Goal: Task Accomplishment & Management: Use online tool/utility

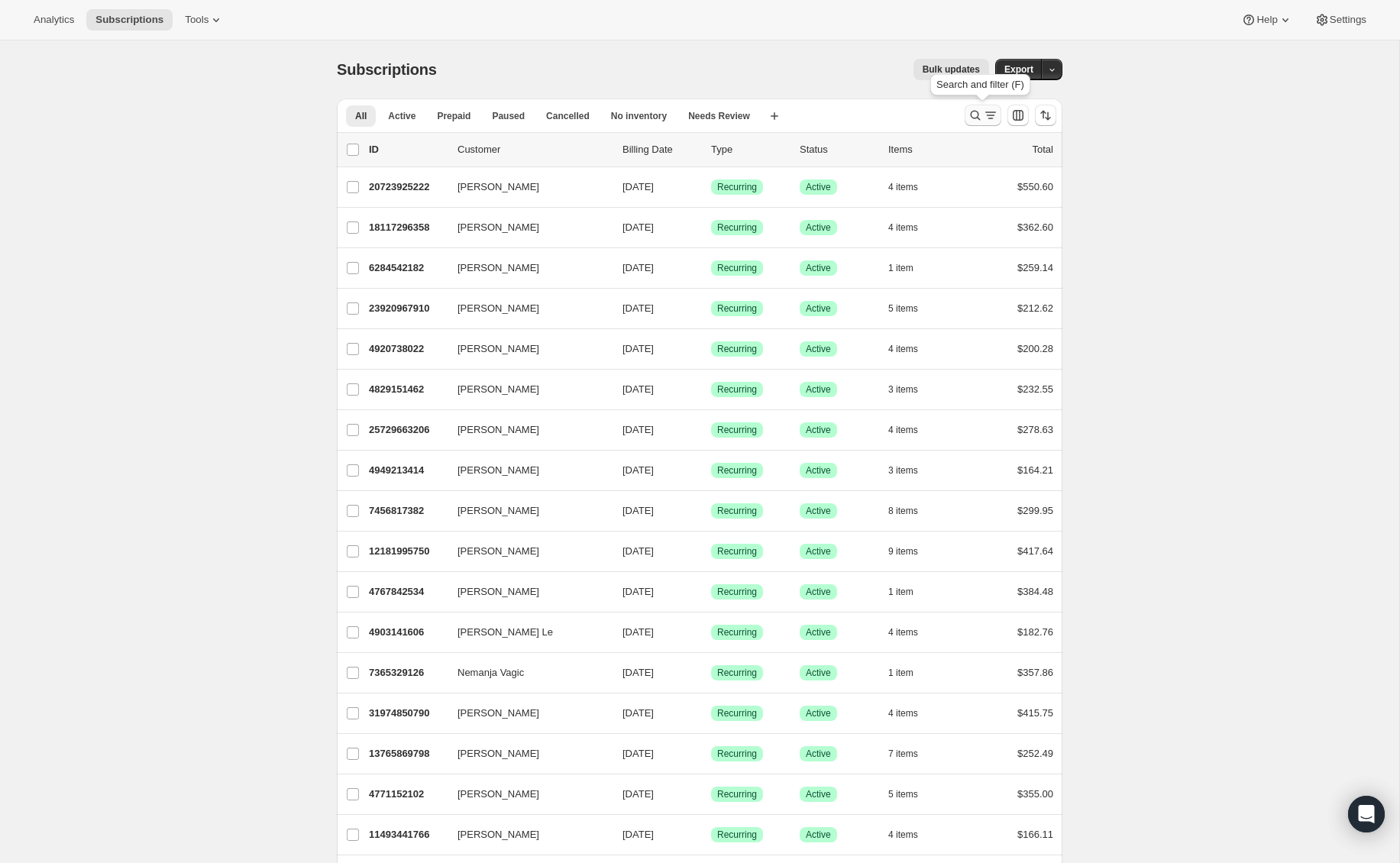
click at [971, 121] on icon "Search and filter results" at bounding box center [975, 115] width 15 height 15
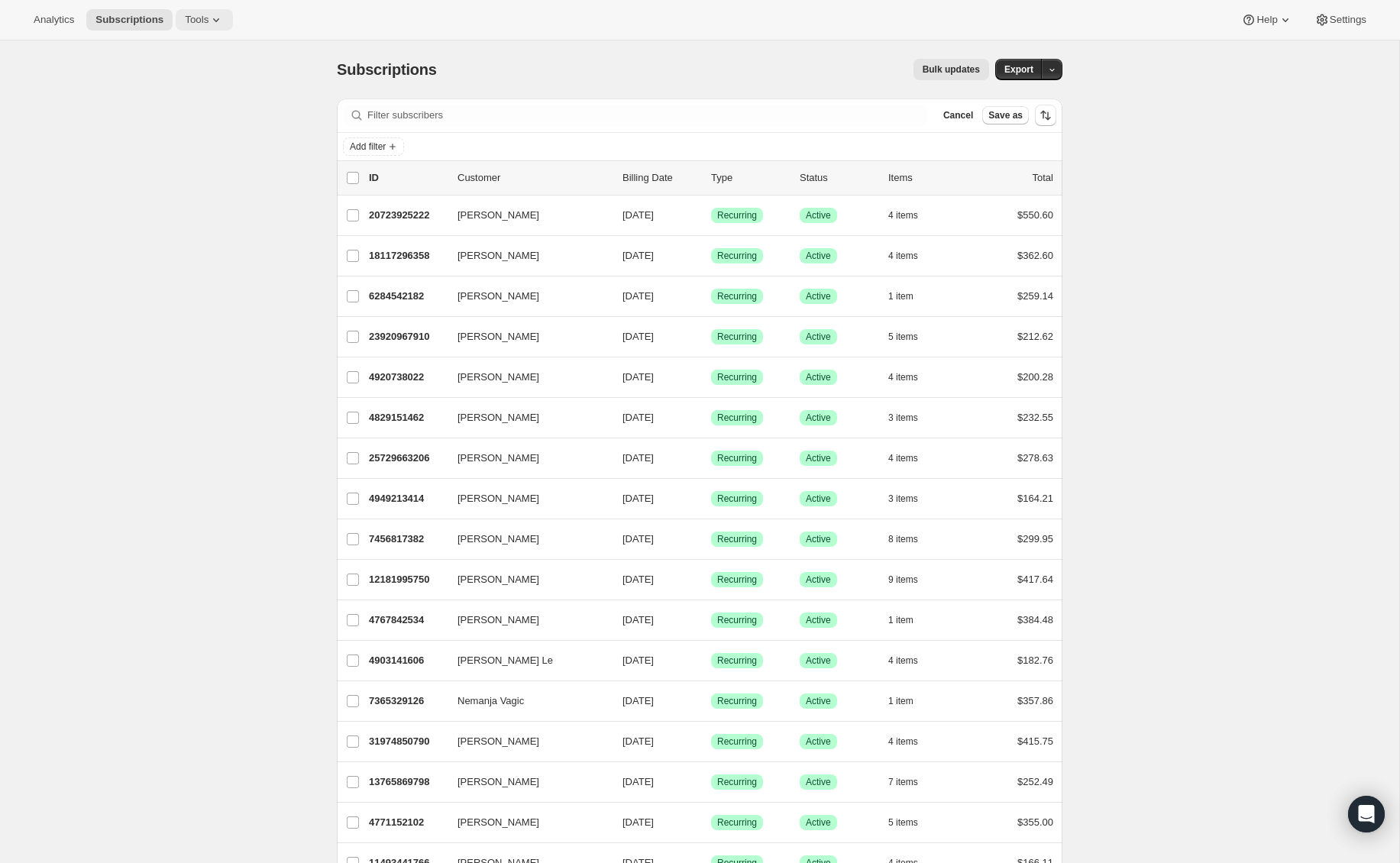
click at [201, 11] on button "Tools" at bounding box center [204, 19] width 57 height 21
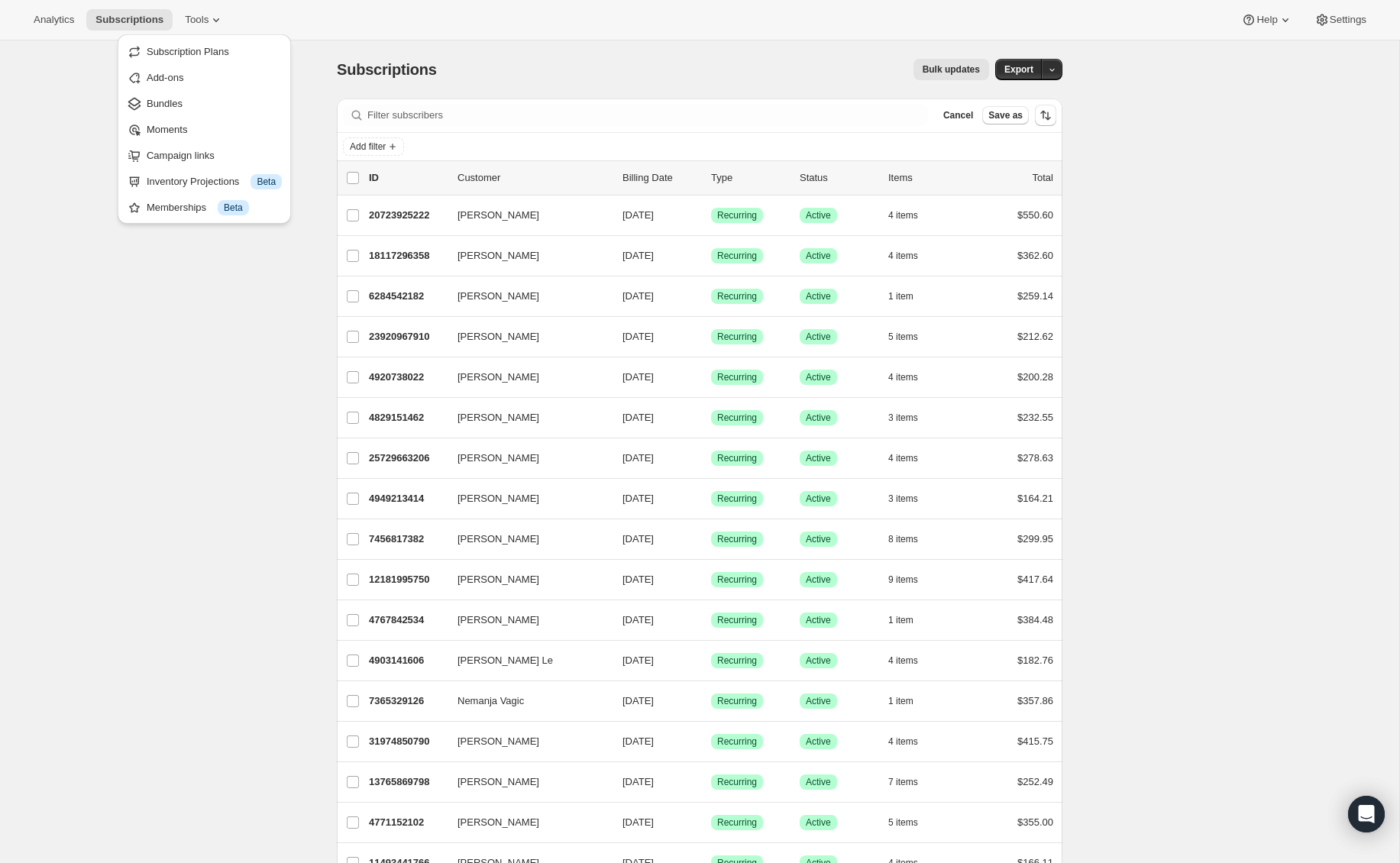
click at [210, 154] on span "Campaign links" at bounding box center [180, 155] width 68 height 11
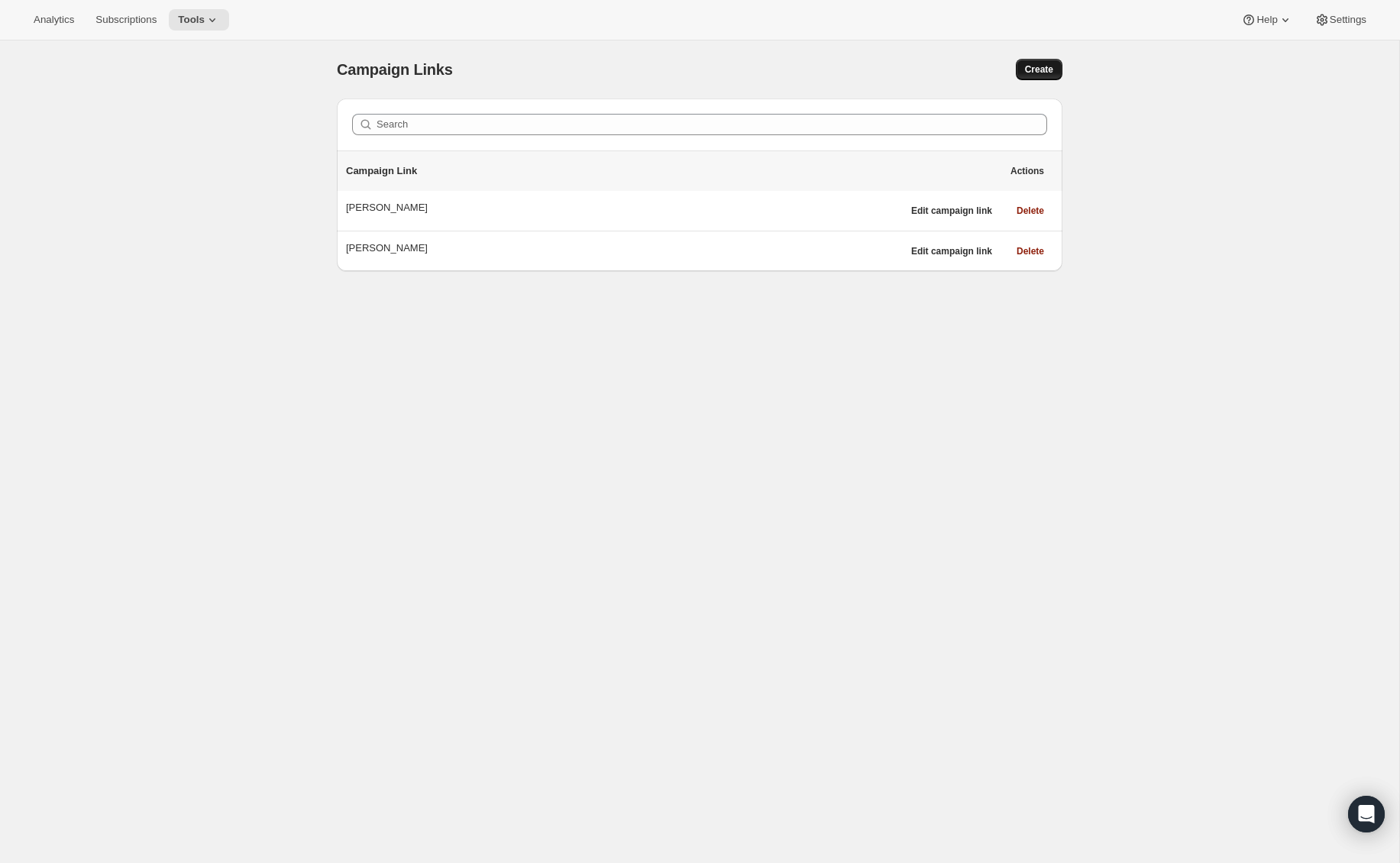
click at [1043, 70] on span "Create" at bounding box center [1038, 69] width 28 height 12
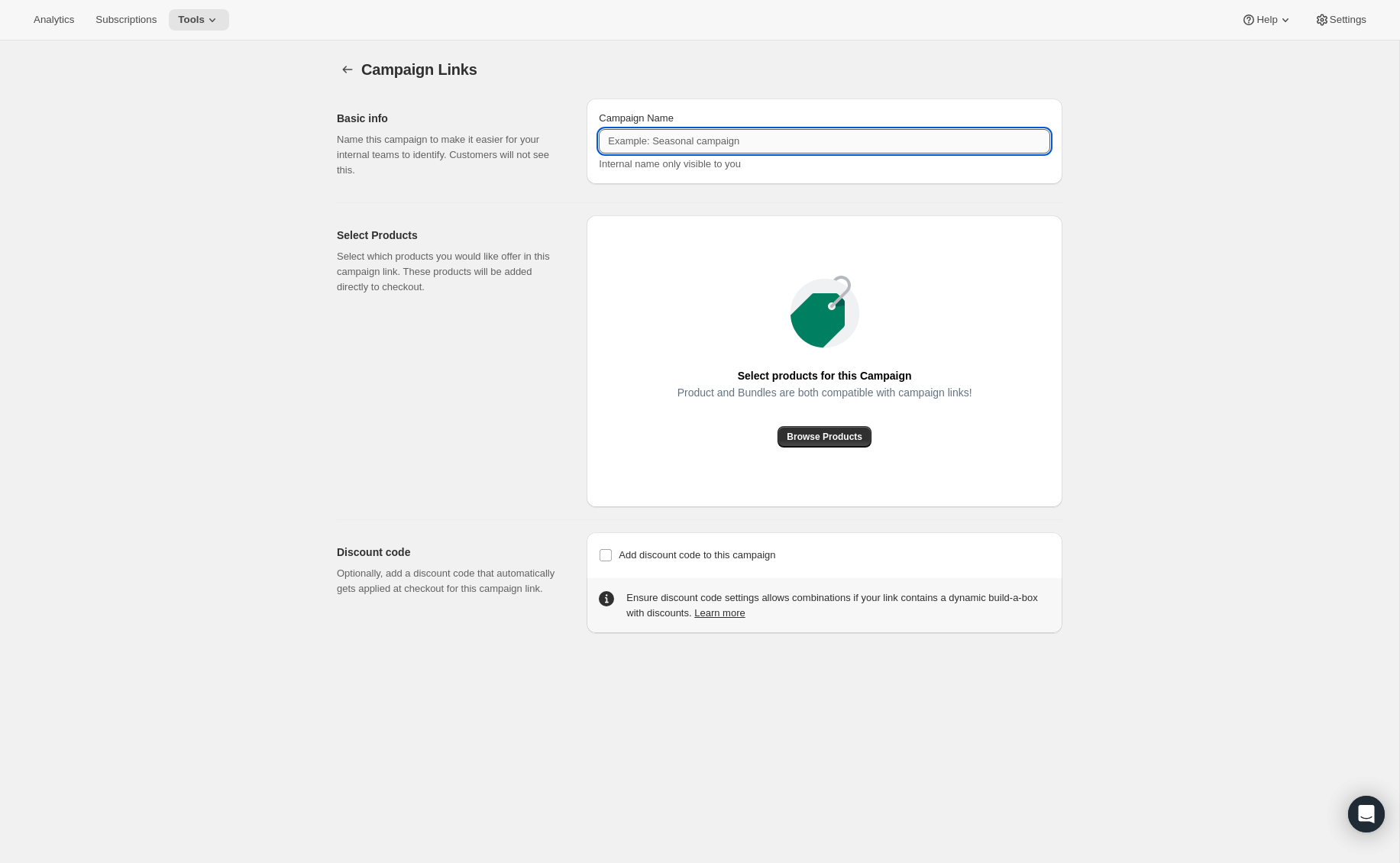
click at [705, 136] on input "Campaign Name" at bounding box center [824, 142] width 451 height 24
type input "[PERSON_NAME]"
click at [812, 431] on span "Browse Products" at bounding box center [823, 437] width 75 height 12
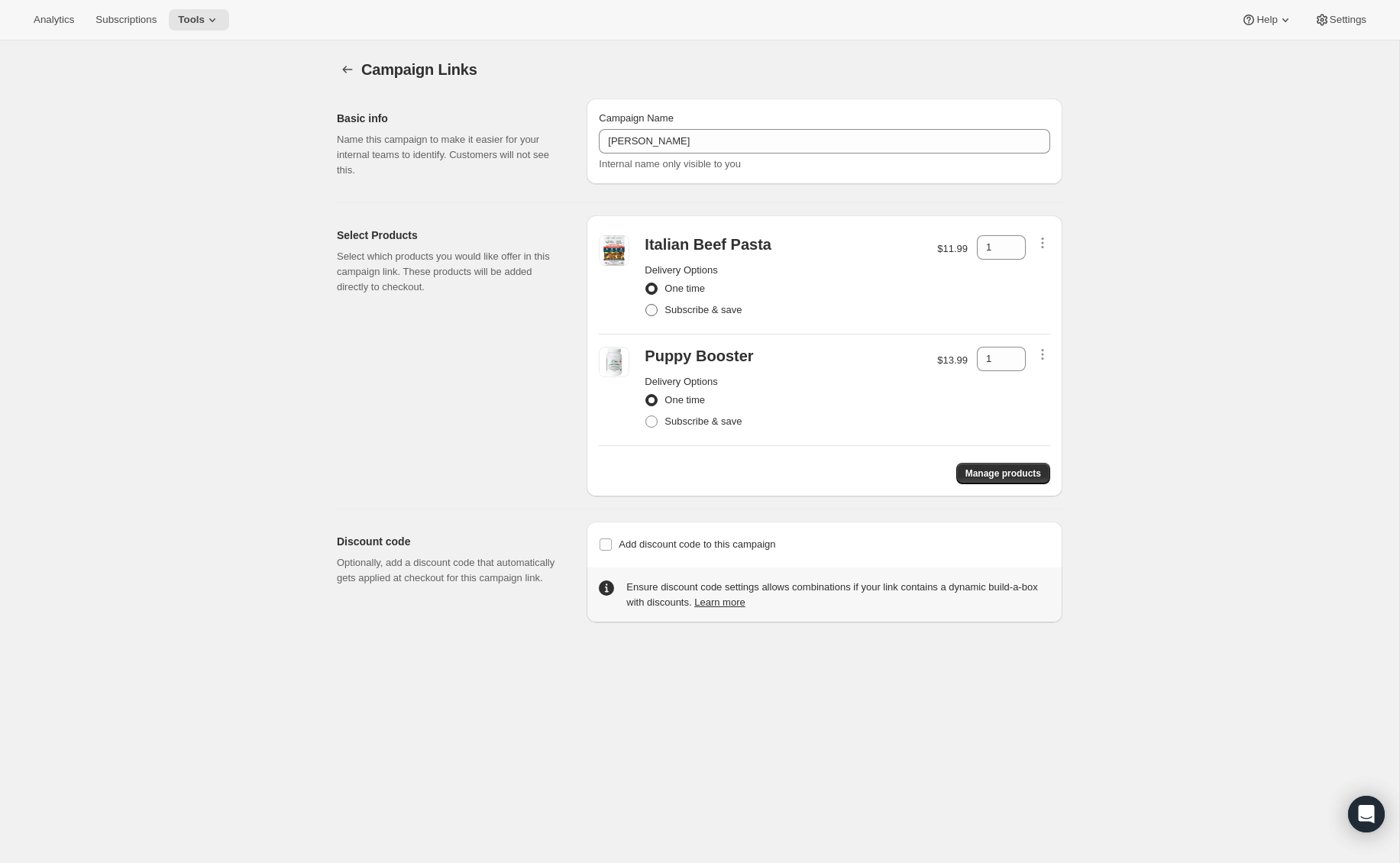
click at [650, 310] on span at bounding box center [651, 310] width 12 height 12
click at [646, 305] on input "Subscribe & save" at bounding box center [645, 304] width 1 height 1
radio input "true"
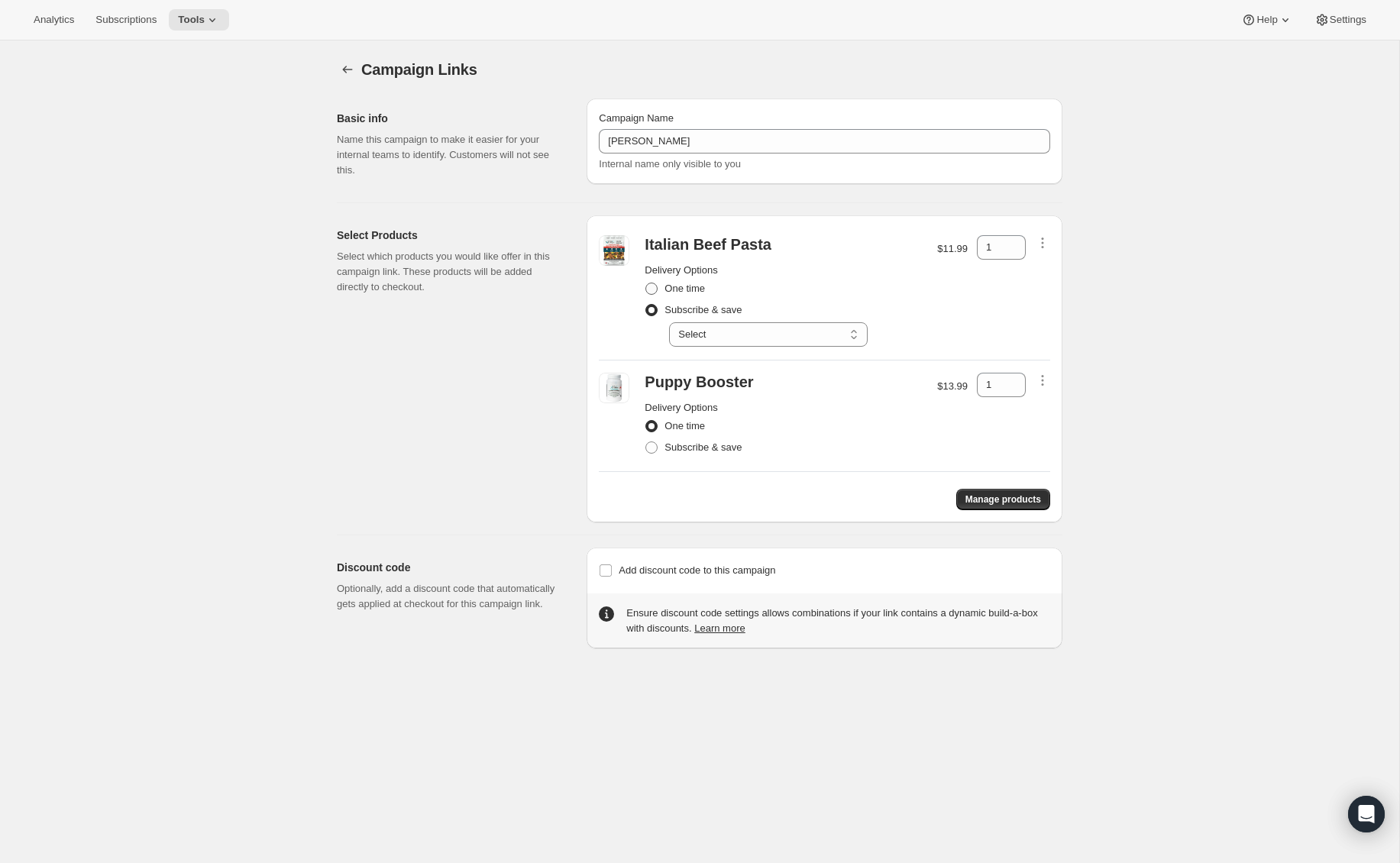
click at [653, 294] on span at bounding box center [651, 288] width 14 height 14
click at [646, 283] on input "One time" at bounding box center [645, 282] width 1 height 1
radio input "true"
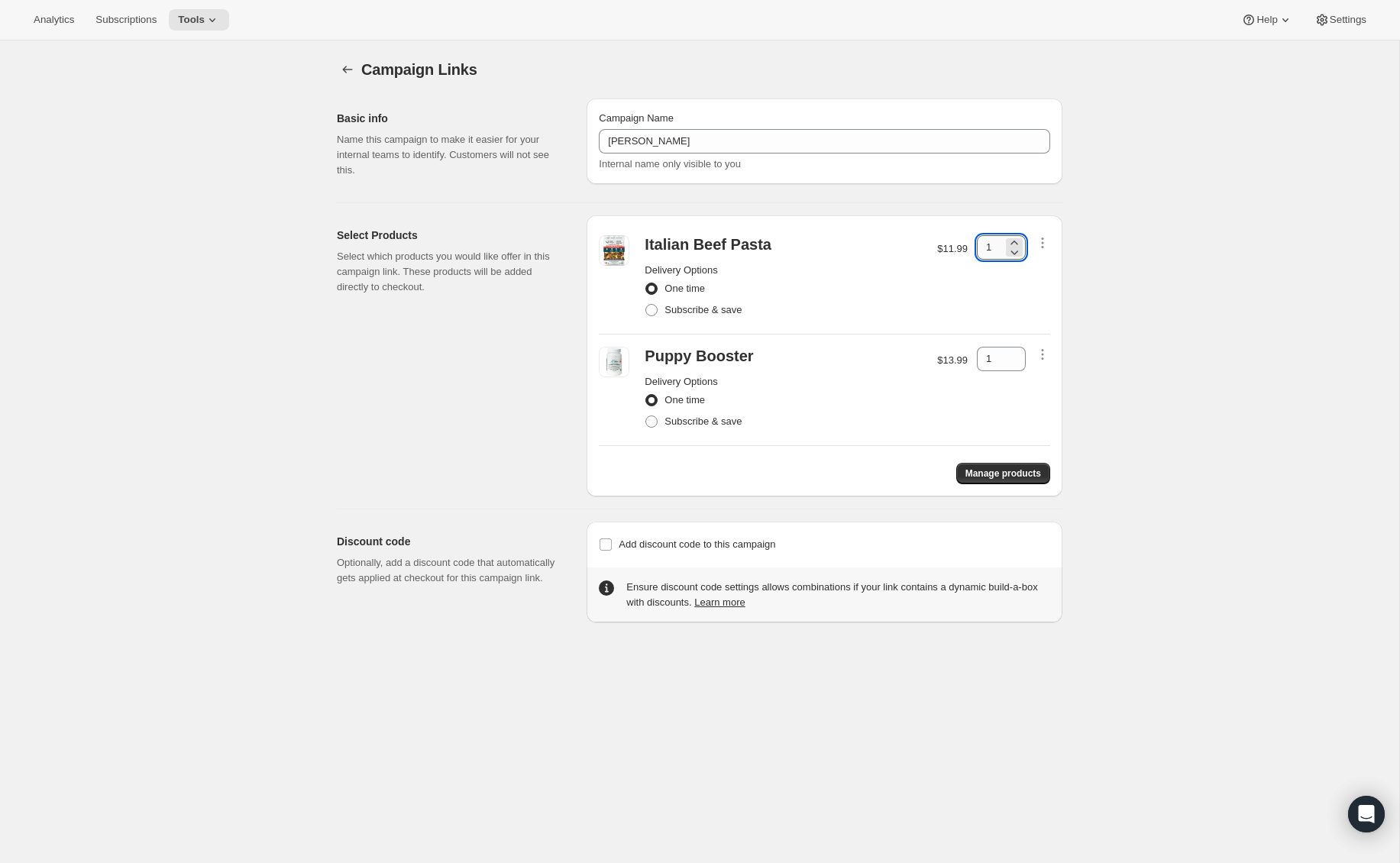
click at [1000, 245] on input "1" at bounding box center [990, 247] width 26 height 24
type input "14"
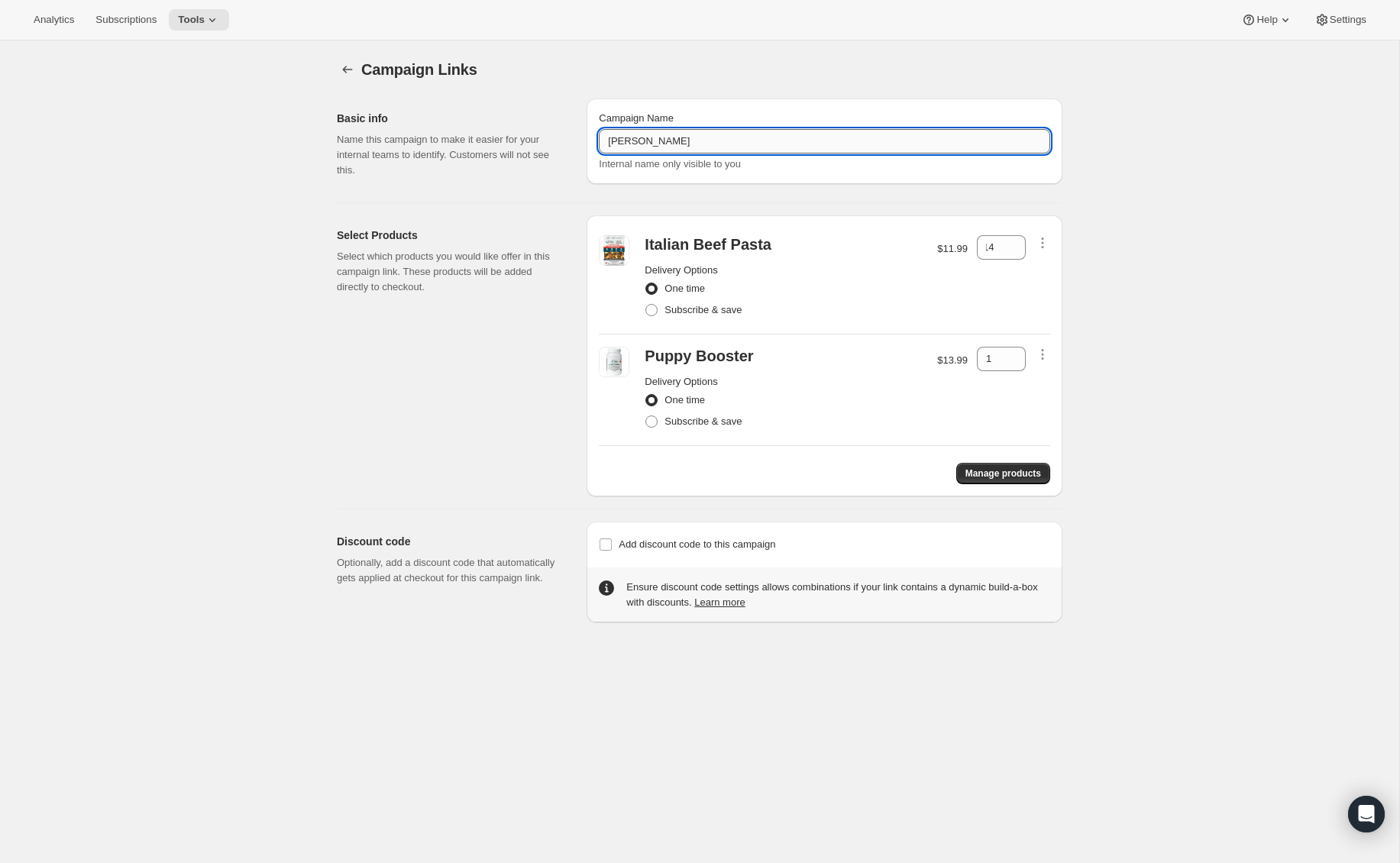
scroll to position [0, 0]
click at [747, 138] on input "[PERSON_NAME]" at bounding box center [824, 142] width 451 height 24
type input "[PERSON_NAME] (Puppy)"
click at [1182, 177] on div "Campaign Links. This page is ready Campaign Links Basic info Name this campaign…" at bounding box center [700, 472] width 1399 height 863
click at [663, 463] on div "Manage products" at bounding box center [824, 467] width 451 height 34
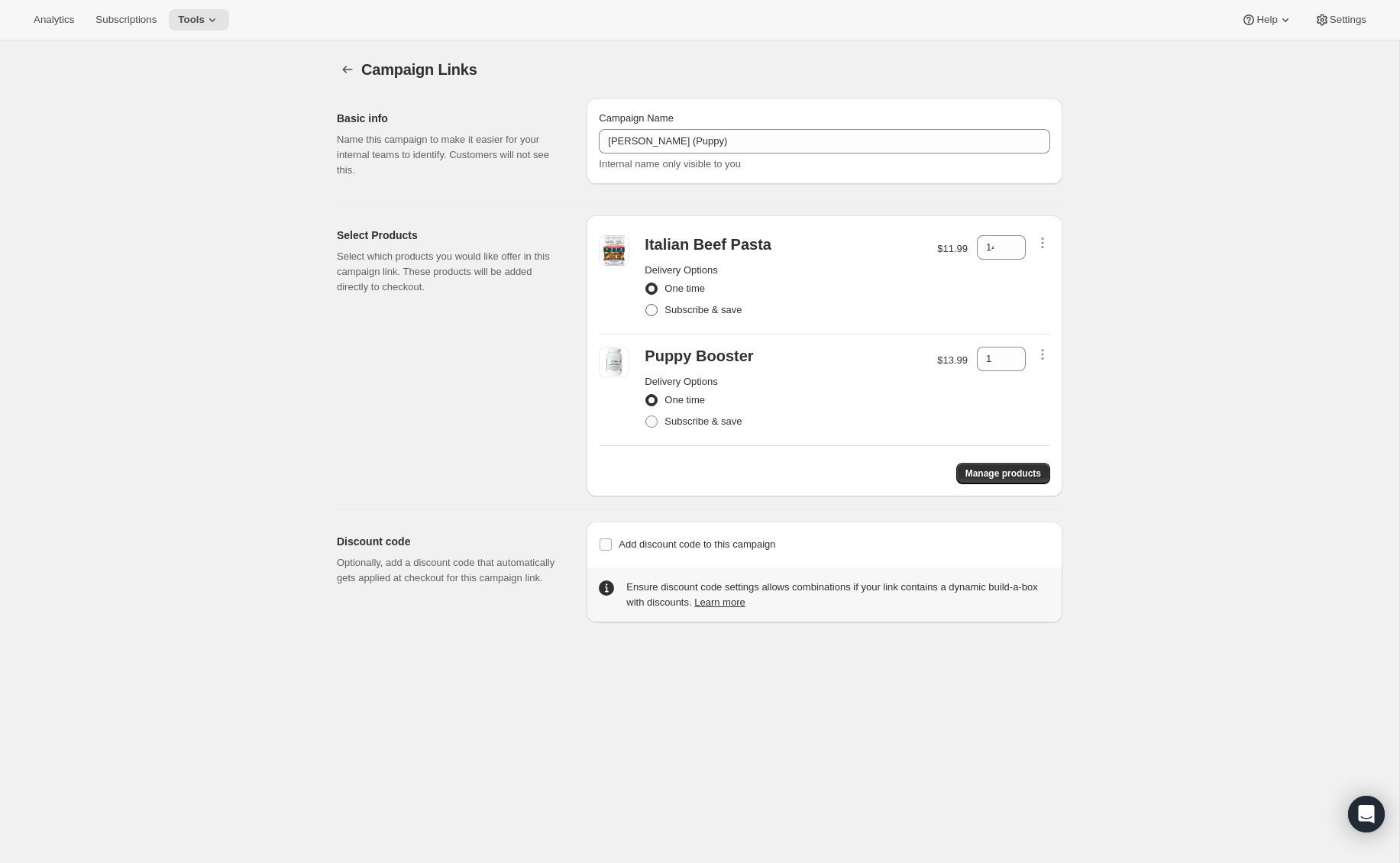
click at [647, 308] on span at bounding box center [651, 310] width 12 height 12
click at [646, 305] on input "Subscribe & save" at bounding box center [645, 304] width 1 height 1
radio input "true"
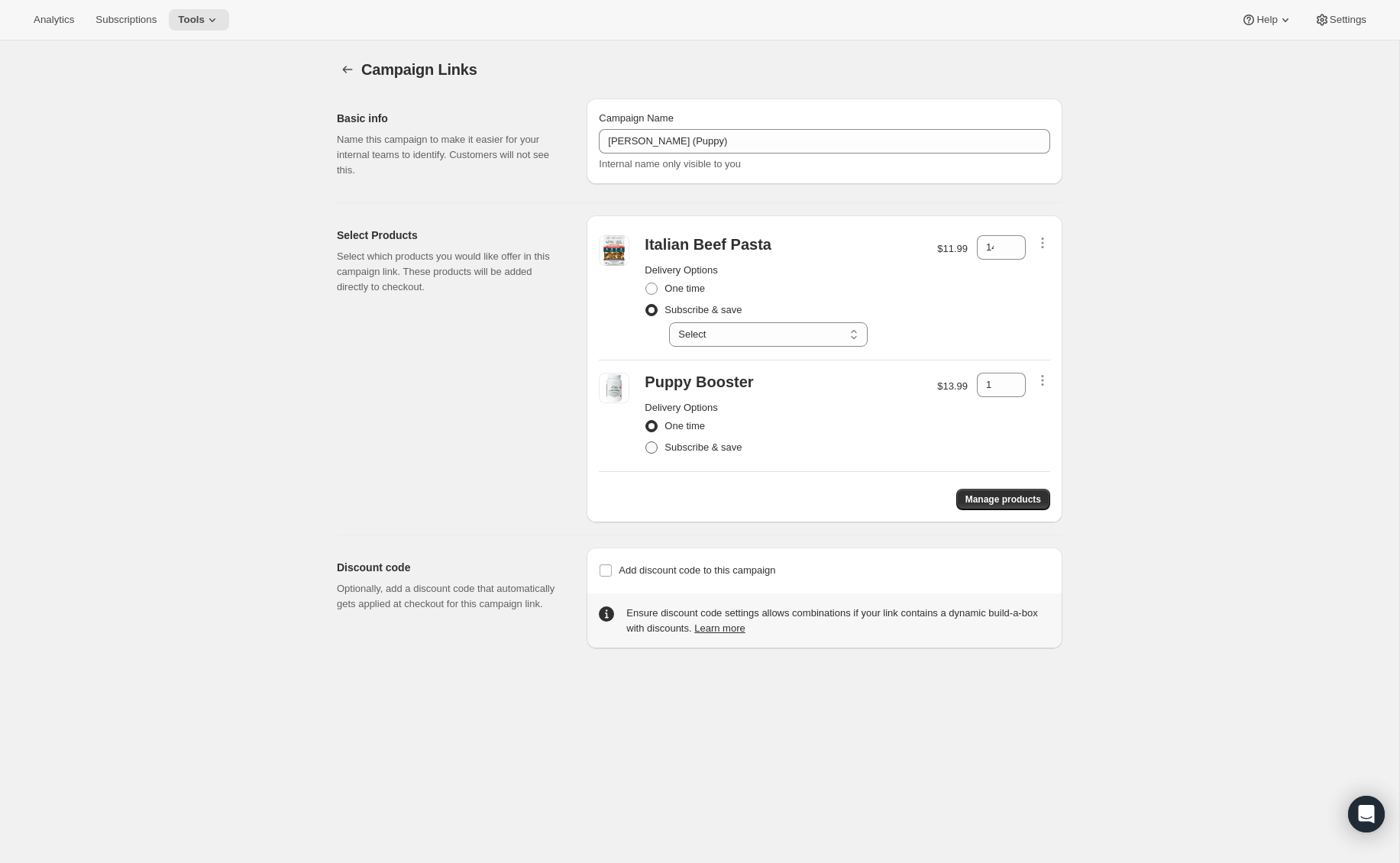
click at [653, 444] on span at bounding box center [651, 447] width 12 height 12
click at [646, 442] on input "Subscribe & save" at bounding box center [645, 442] width 1 height 1
radio input "true"
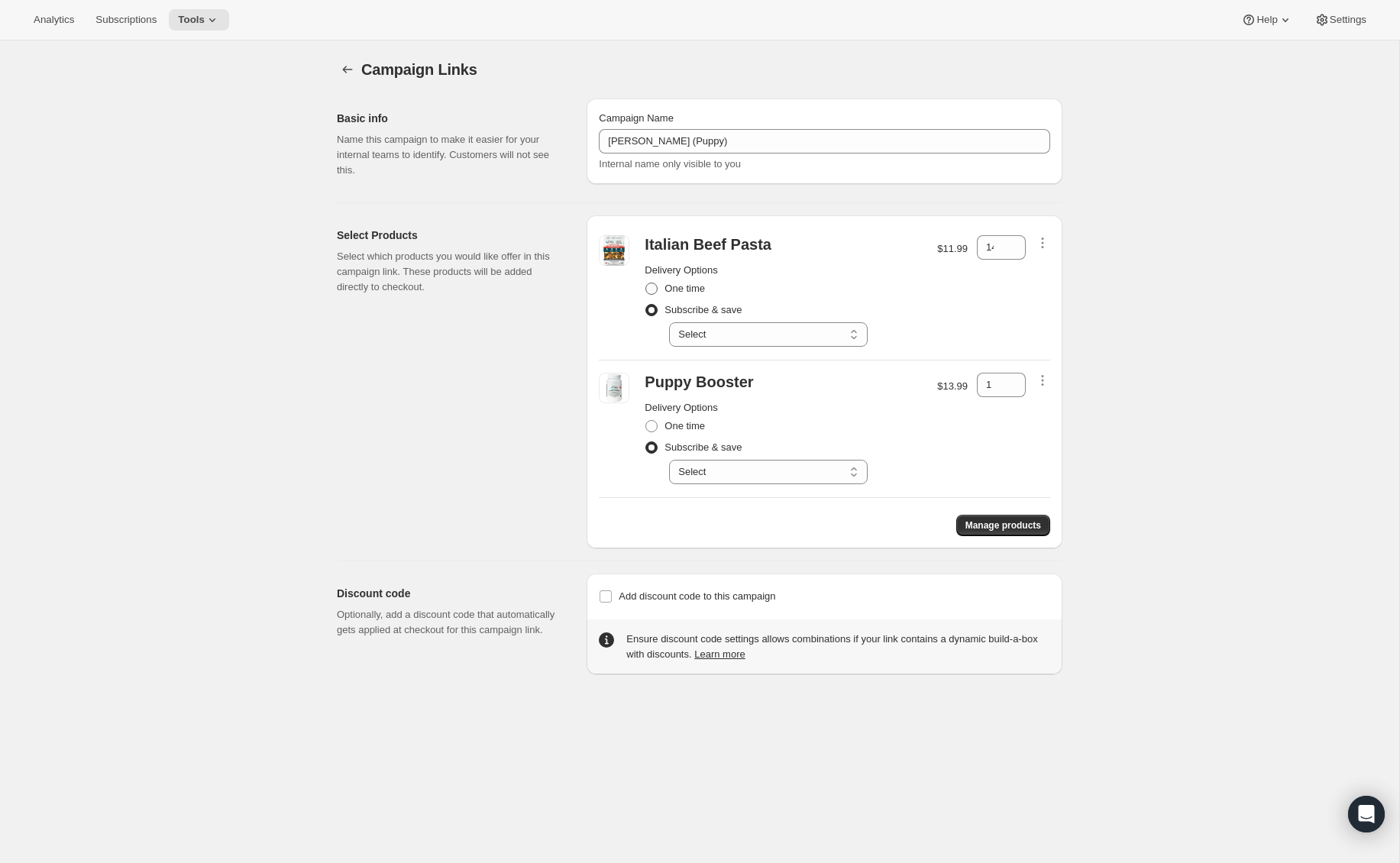
drag, startPoint x: 653, startPoint y: 285, endPoint x: 649, endPoint y: 296, distance: 11.7
click at [653, 285] on span at bounding box center [651, 288] width 12 height 12
click at [646, 283] on input "One time" at bounding box center [645, 282] width 1 height 1
radio input "true"
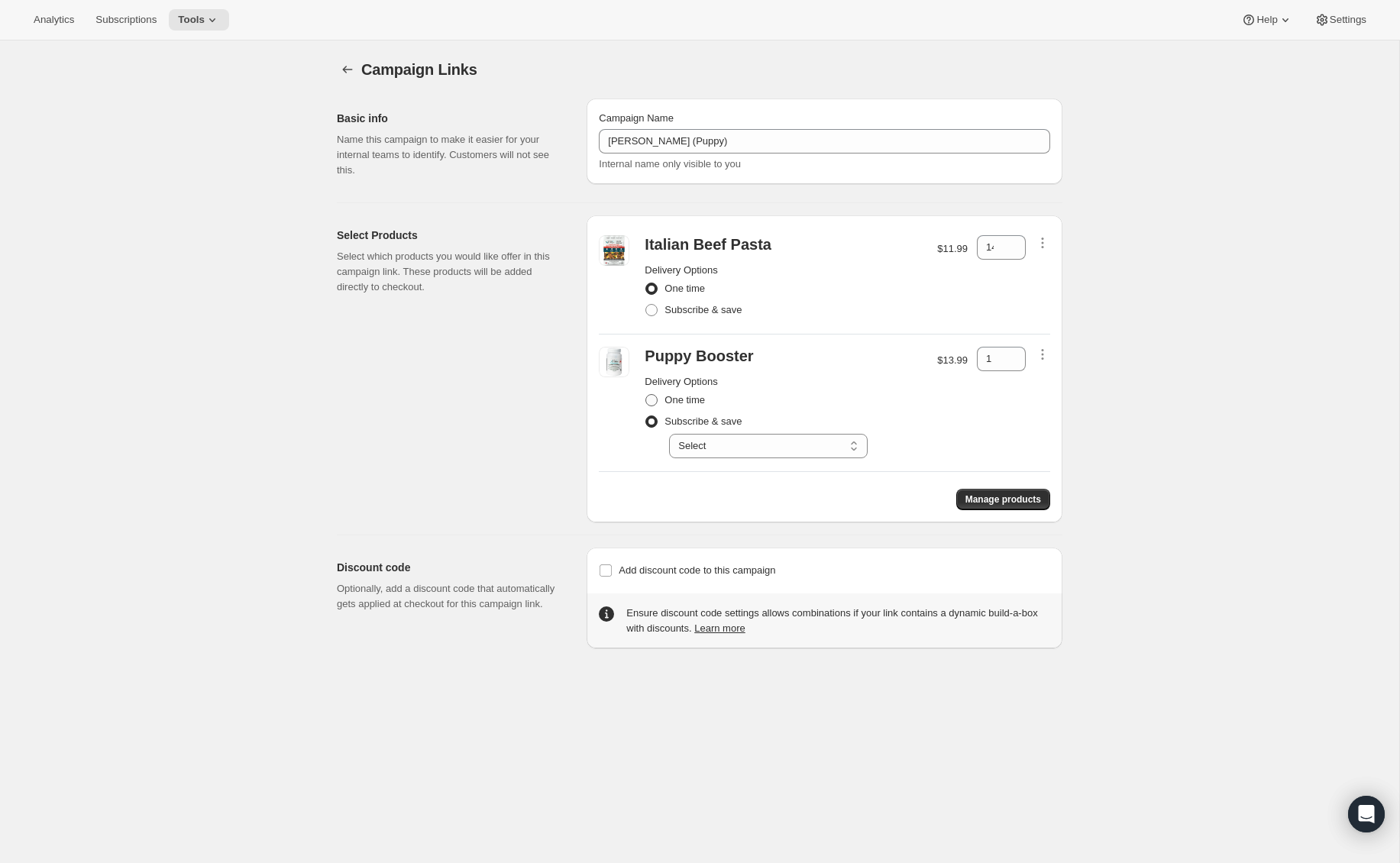
click at [652, 396] on span at bounding box center [651, 400] width 12 height 12
click at [646, 395] on input "One time" at bounding box center [645, 394] width 1 height 1
radio input "true"
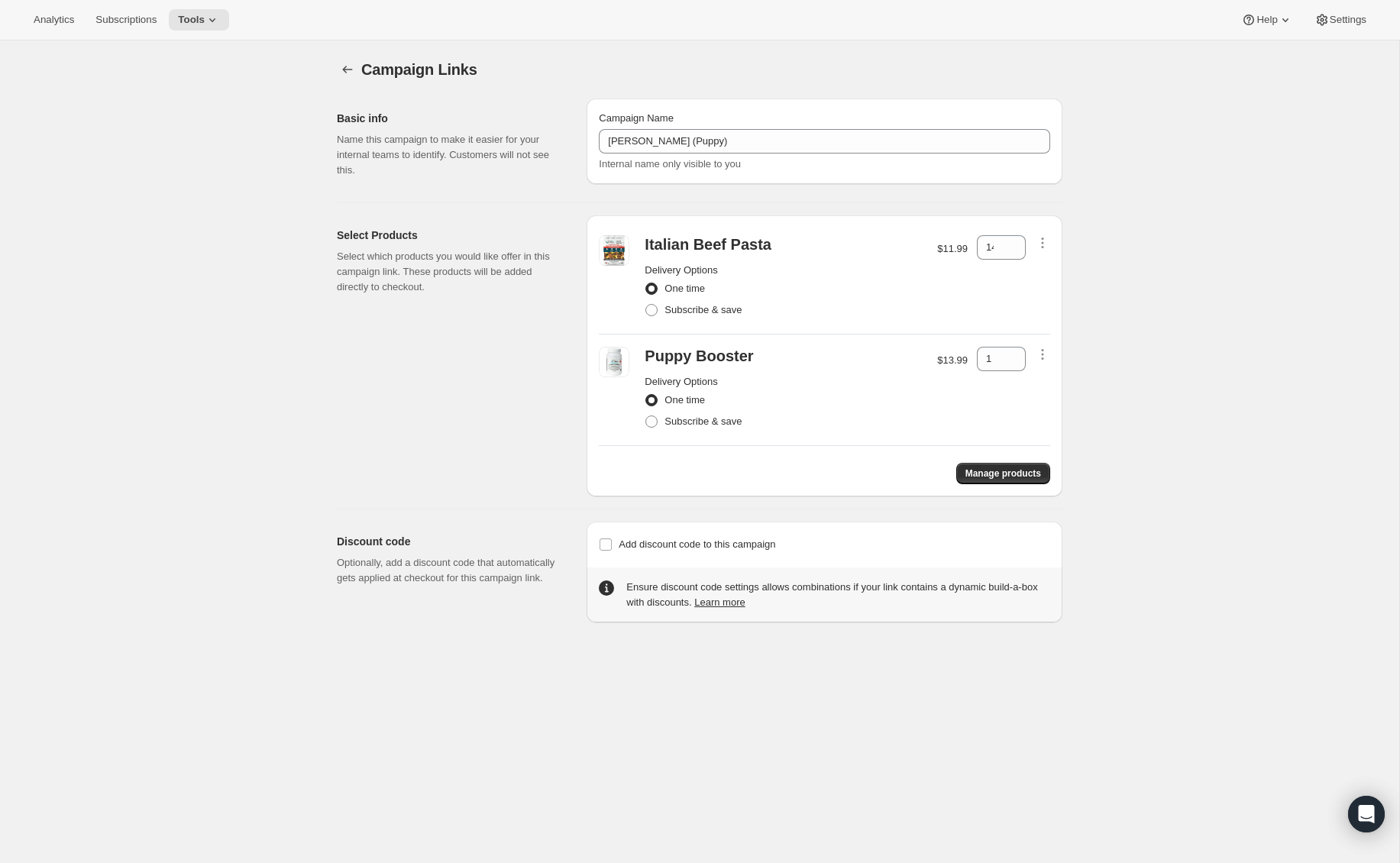
click at [926, 643] on div "Campaign Links. This page is ready Campaign Links Basic info Name this campaign…" at bounding box center [700, 472] width 1399 height 863
click at [477, 90] on div "Campaign Links. This page is ready Campaign Links" at bounding box center [699, 70] width 725 height 58
click at [1221, 220] on div "Campaign Links. This page is ready Campaign Links Basic info Name this campaign…" at bounding box center [700, 472] width 1399 height 863
click at [1259, 141] on div "Campaign Links. This page is ready Campaign Links Basic info Name this campaign…" at bounding box center [700, 472] width 1399 height 863
click at [362, 71] on span "Campaign Links" at bounding box center [420, 70] width 116 height 17
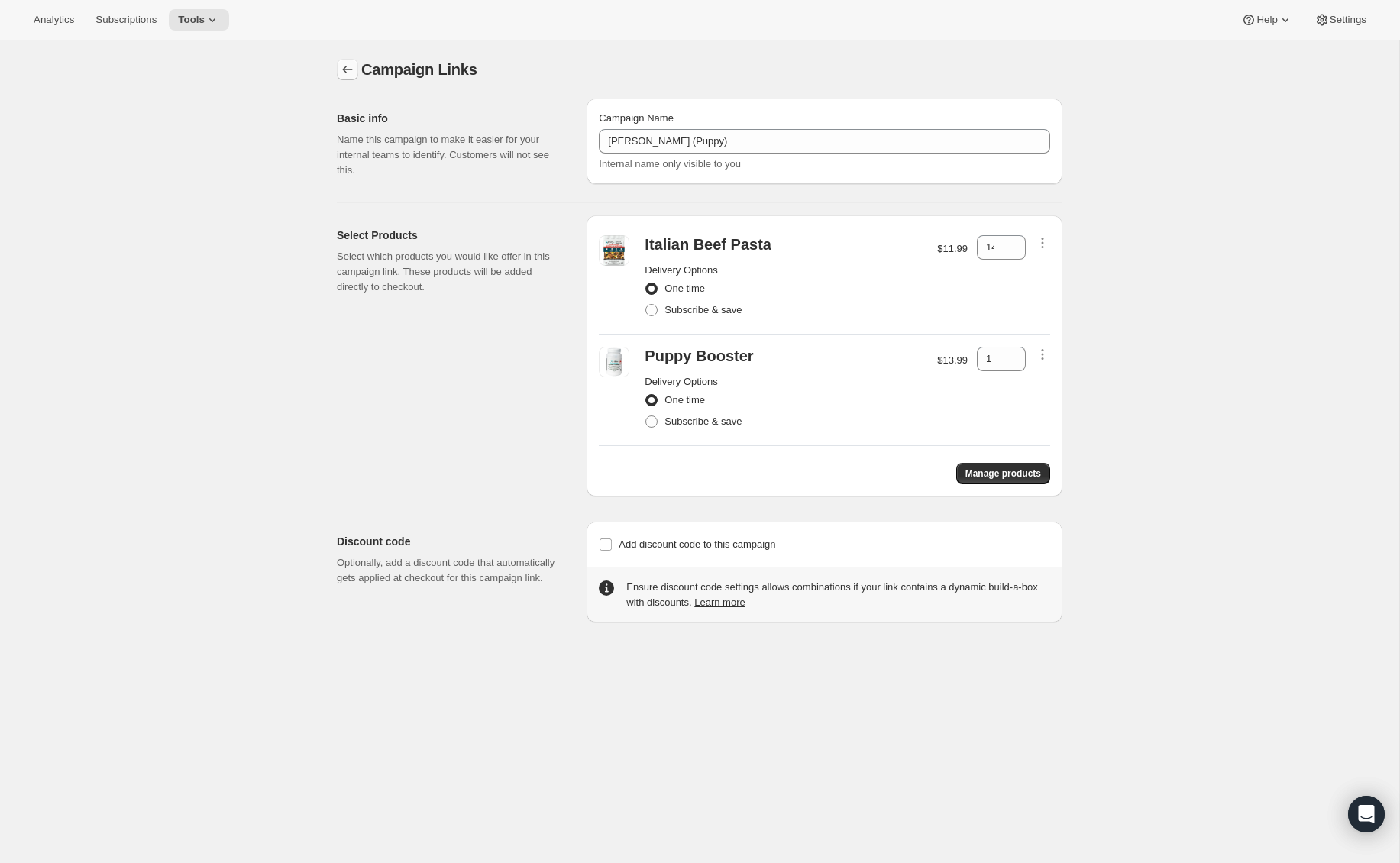
click at [353, 72] on icon "button" at bounding box center [347, 69] width 15 height 15
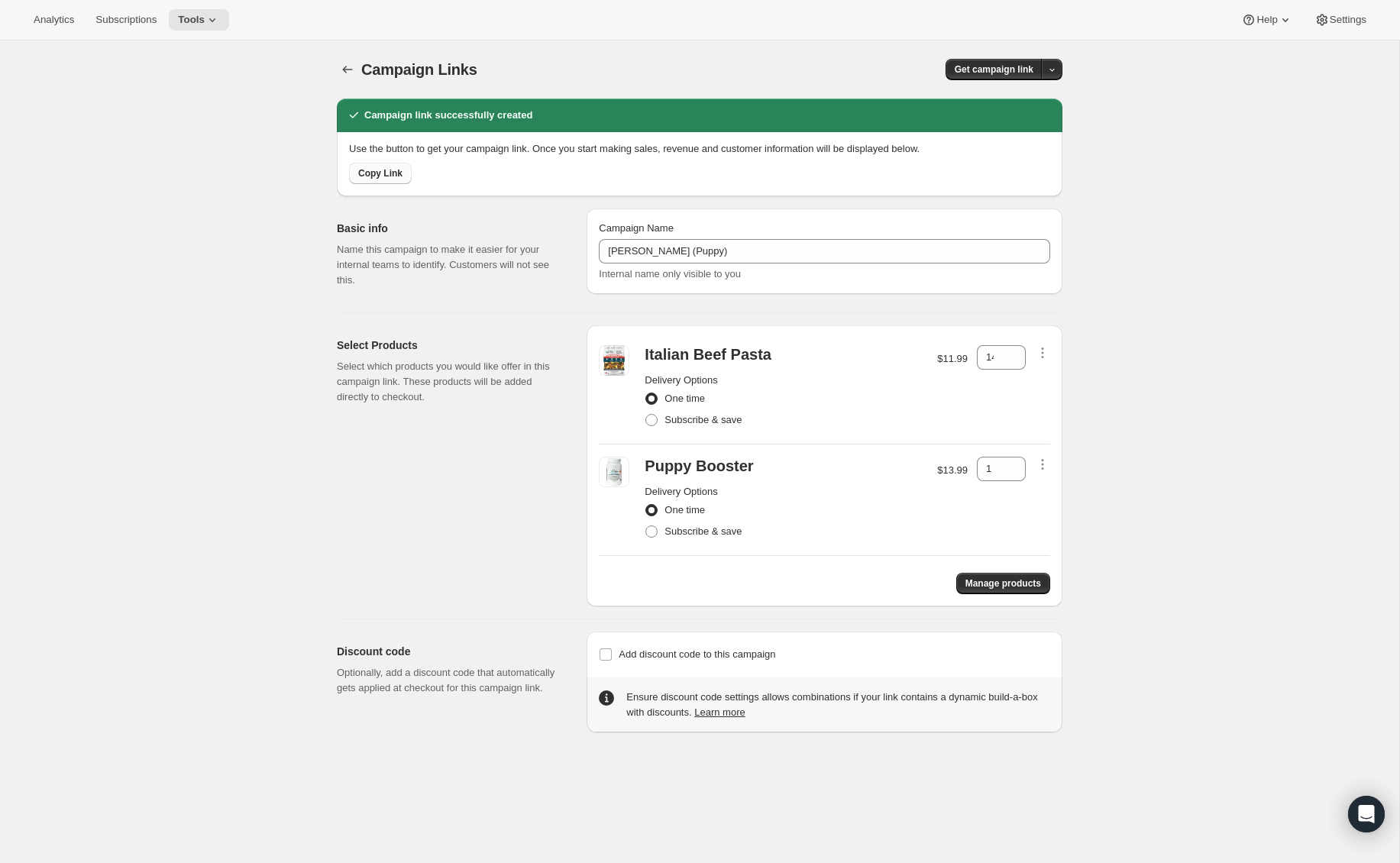
click at [395, 181] on button "Copy Link" at bounding box center [379, 173] width 62 height 21
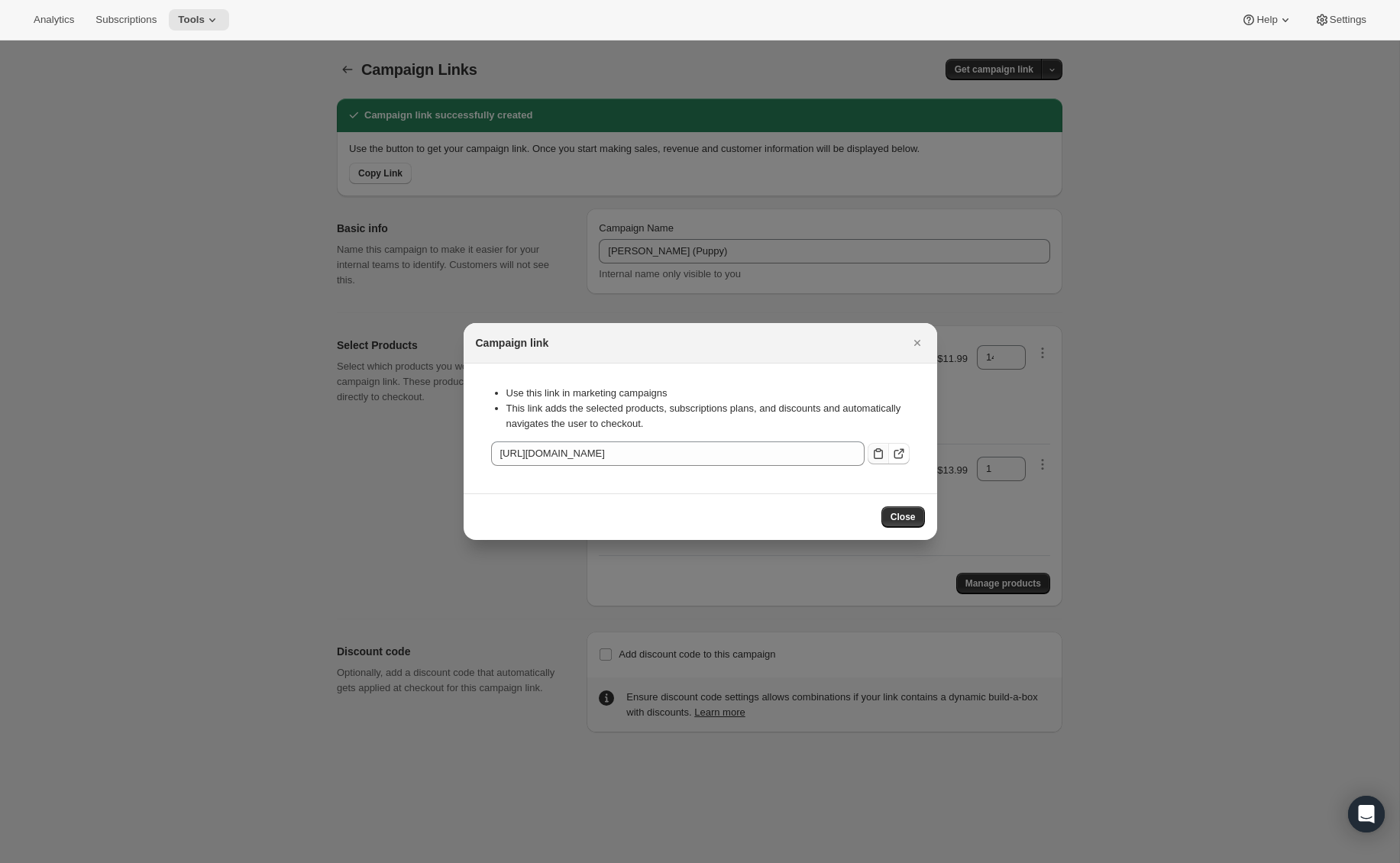
click at [874, 454] on icon ":rbs:" at bounding box center [878, 453] width 15 height 15
drag, startPoint x: 896, startPoint y: 518, endPoint x: 886, endPoint y: 525, distance: 12.2
click at [895, 518] on span "Close" at bounding box center [903, 517] width 25 height 12
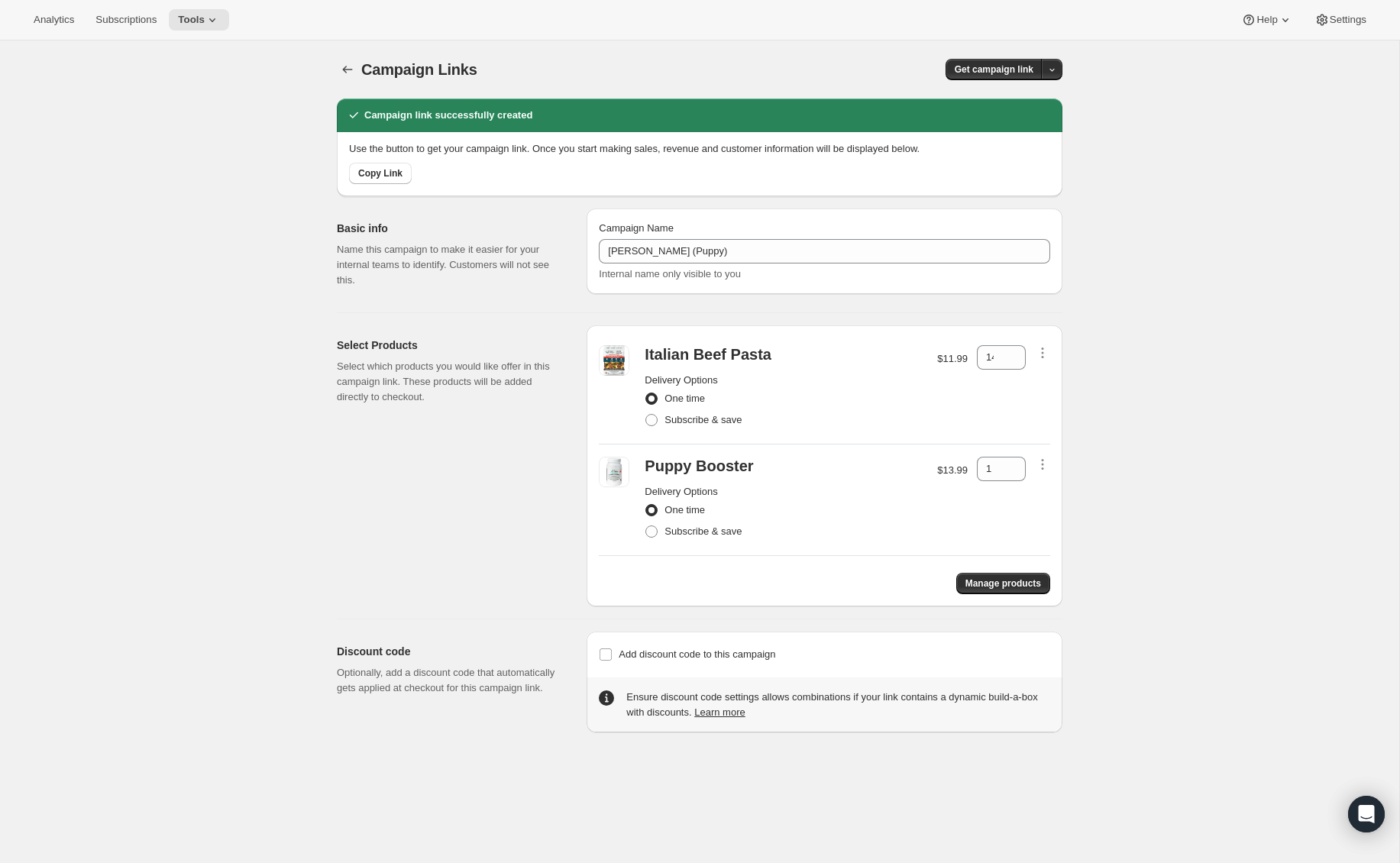
scroll to position [40, 0]
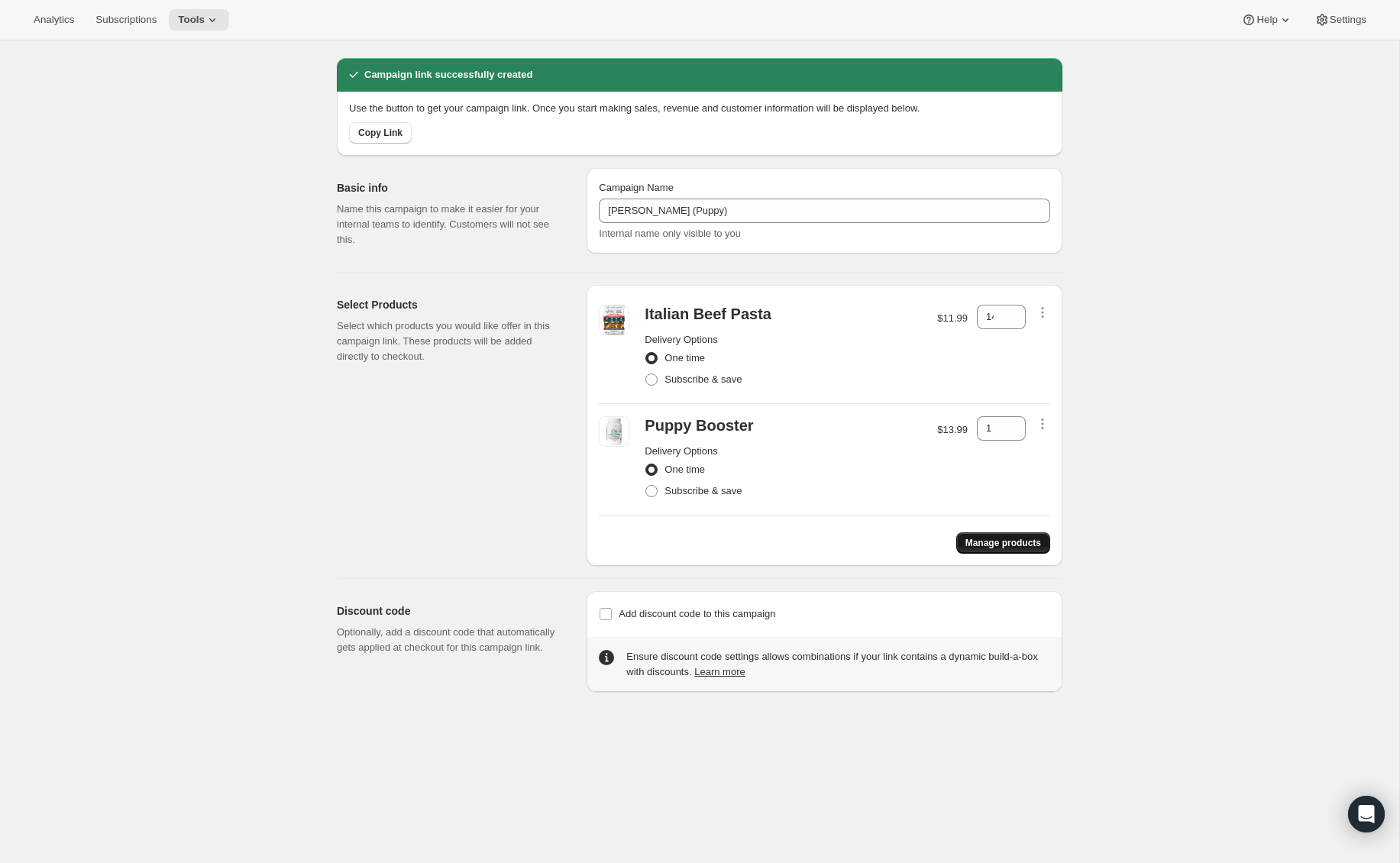
click at [990, 537] on span "Manage products" at bounding box center [1002, 543] width 75 height 12
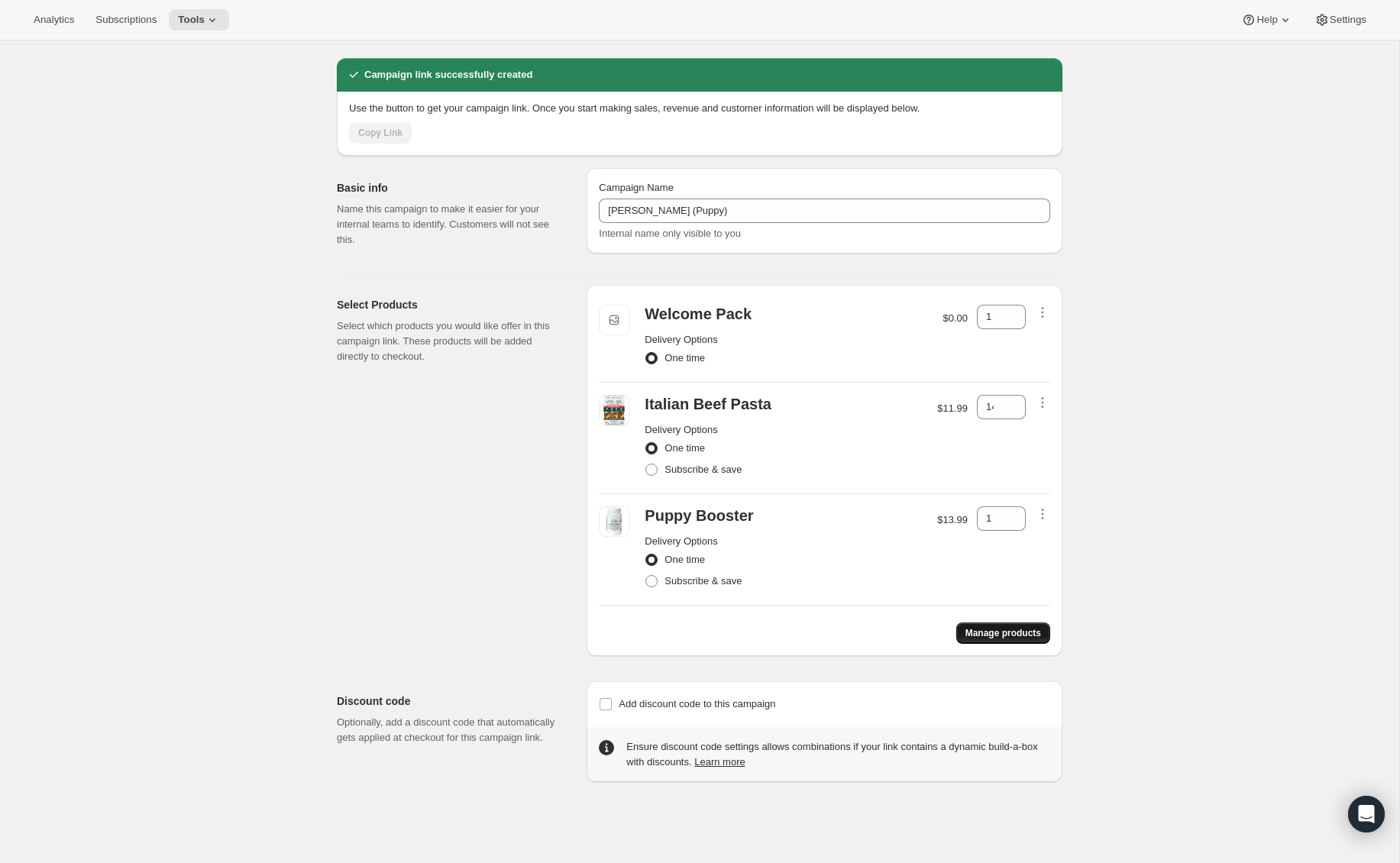
click at [986, 634] on span "Manage products" at bounding box center [1002, 632] width 75 height 12
